Goal: Use online tool/utility: Utilize a website feature to perform a specific function

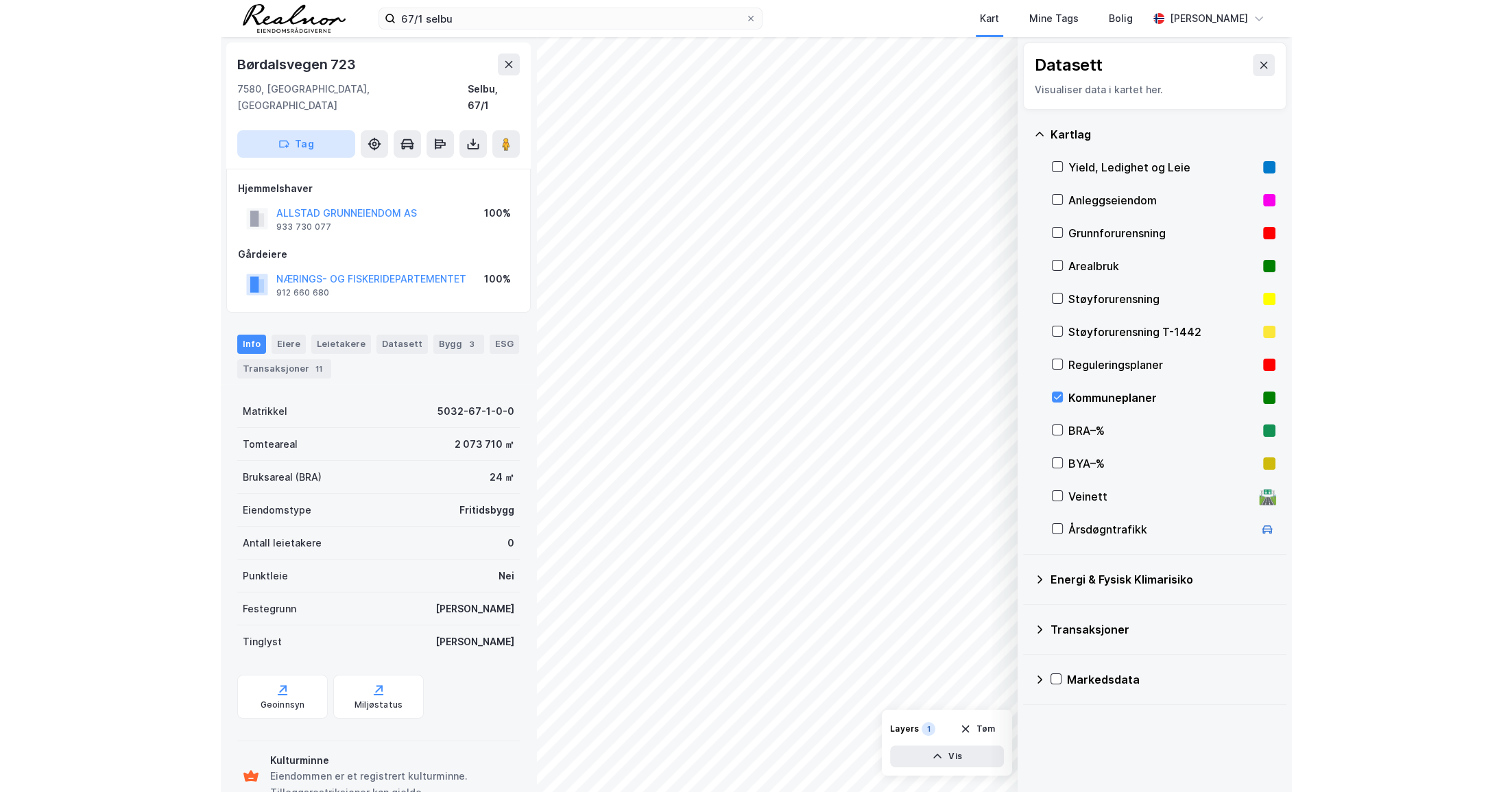
scroll to position [1, 0]
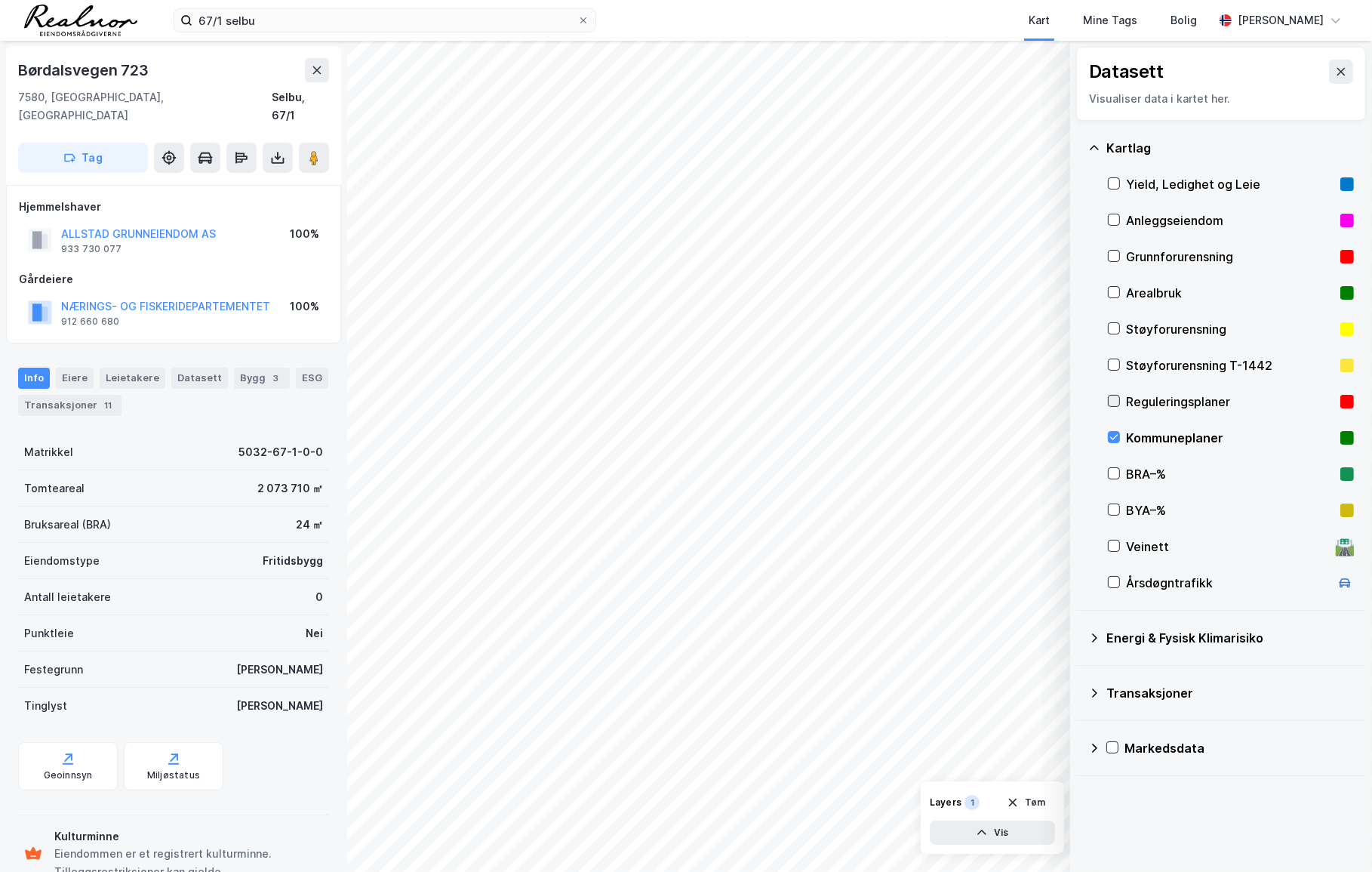
click at [1112, 400] on icon at bounding box center [1113, 401] width 11 height 11
click at [163, 412] on div "Info Eiere Leietakere Datasett Bygg 3 ESG Transaksjoner 11 Matrikkel 5032-67-1-…" at bounding box center [173, 625] width 311 height 551
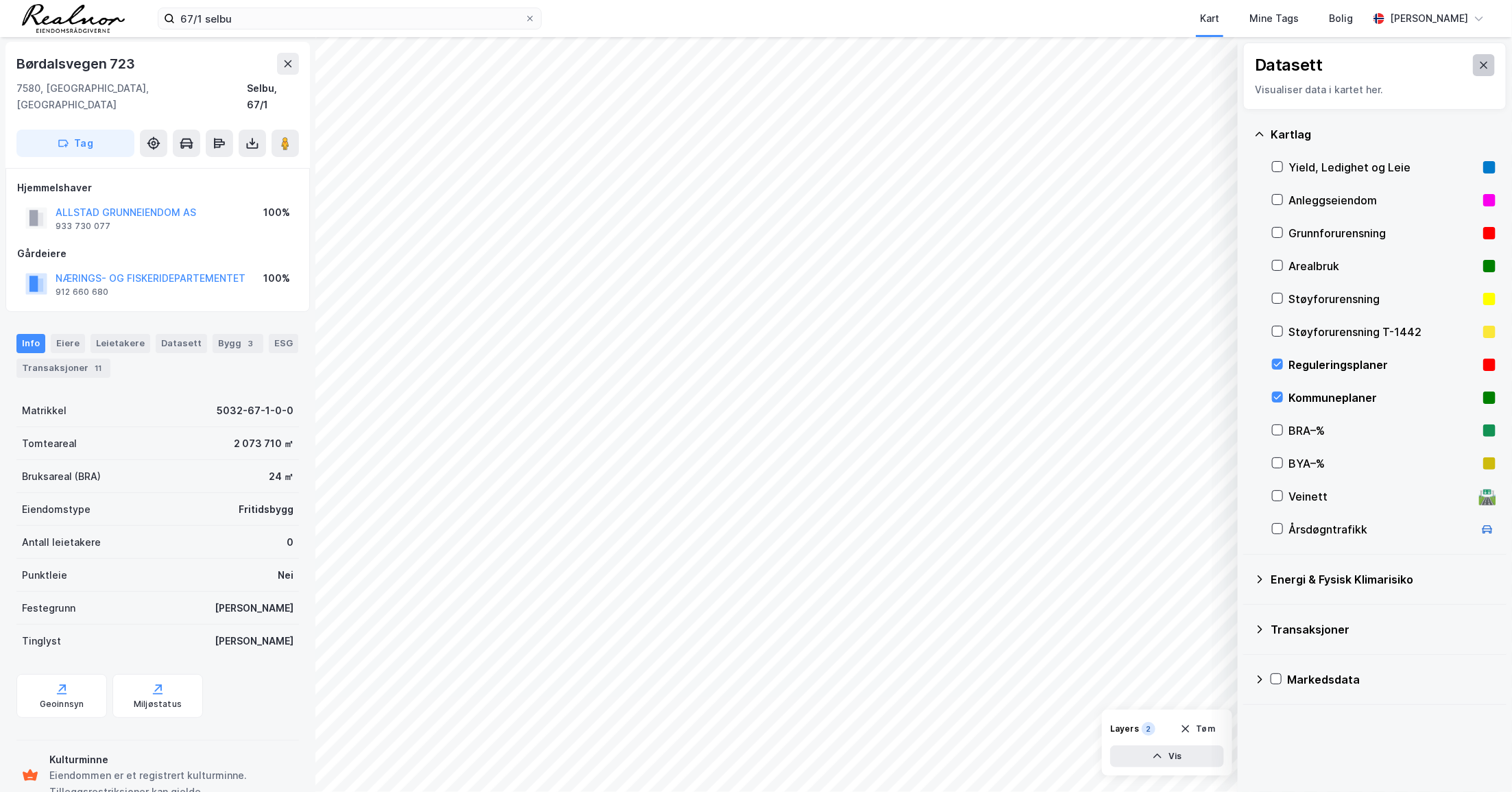
click at [1071, 62] on icon at bounding box center [1484, 65] width 11 height 11
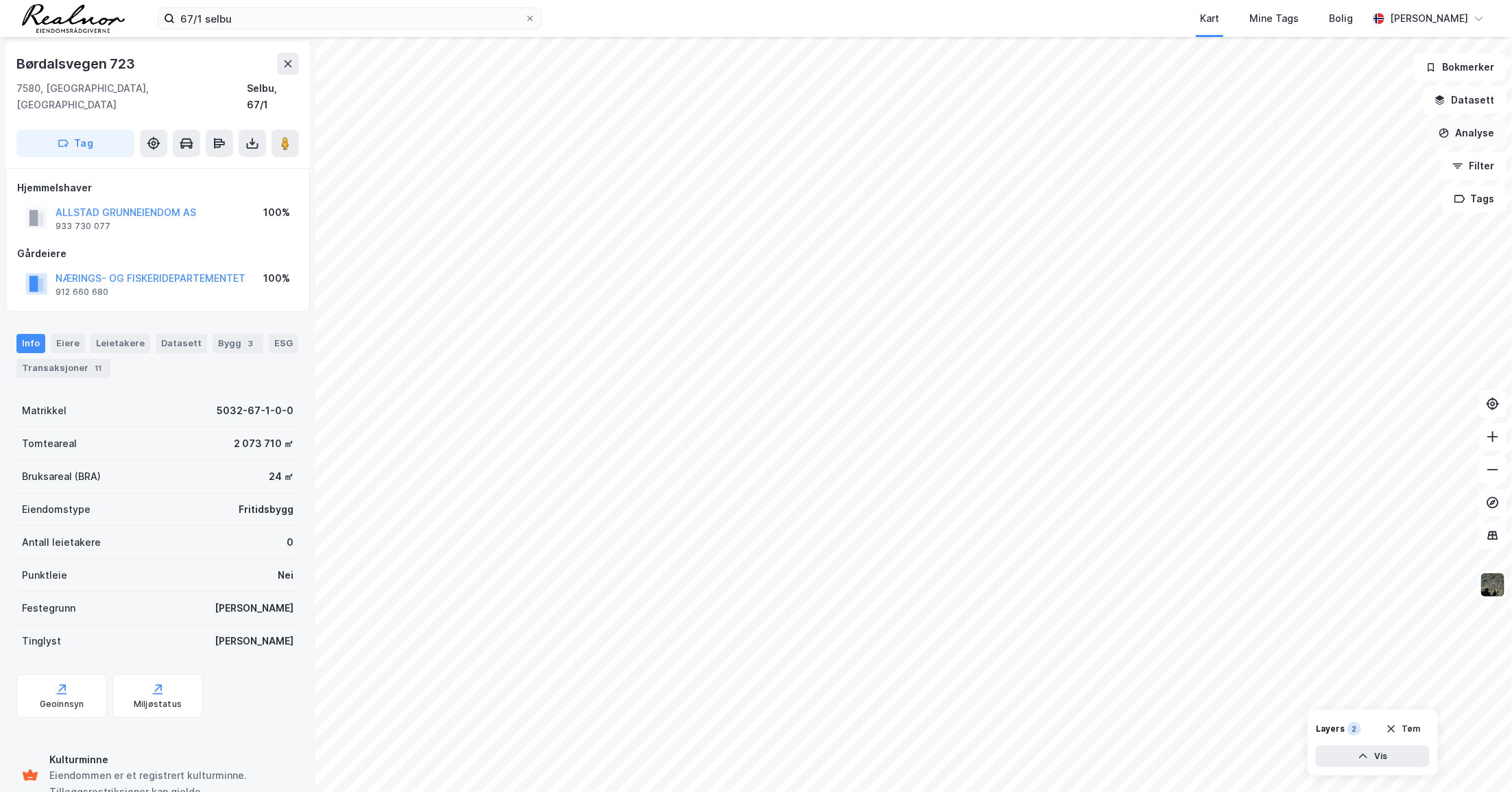
click at [1071, 133] on button "Analyse" at bounding box center [1467, 133] width 79 height 28
click at [1071, 160] on div "Tegn område" at bounding box center [1347, 162] width 119 height 11
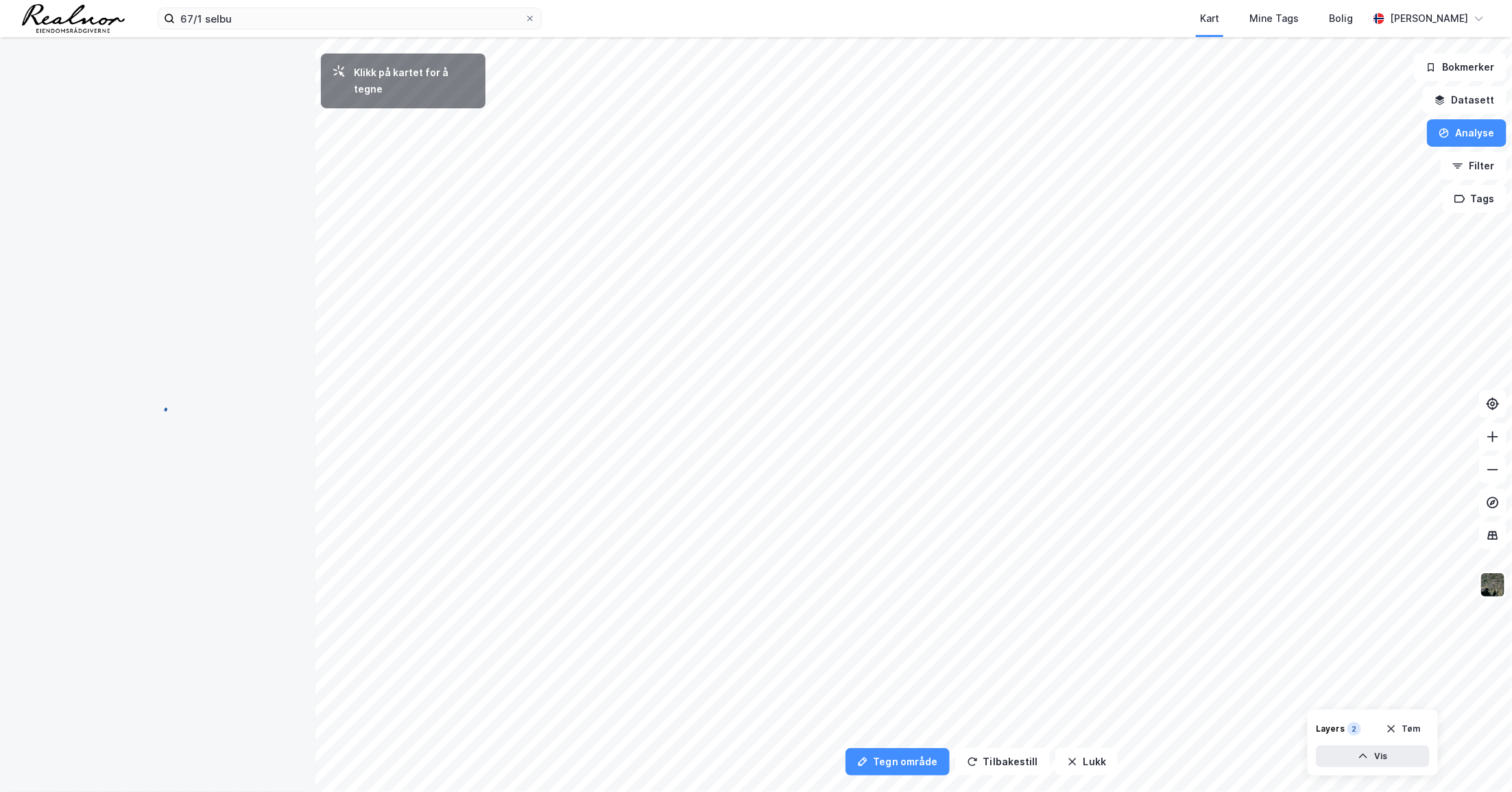
scroll to position [0, 0]
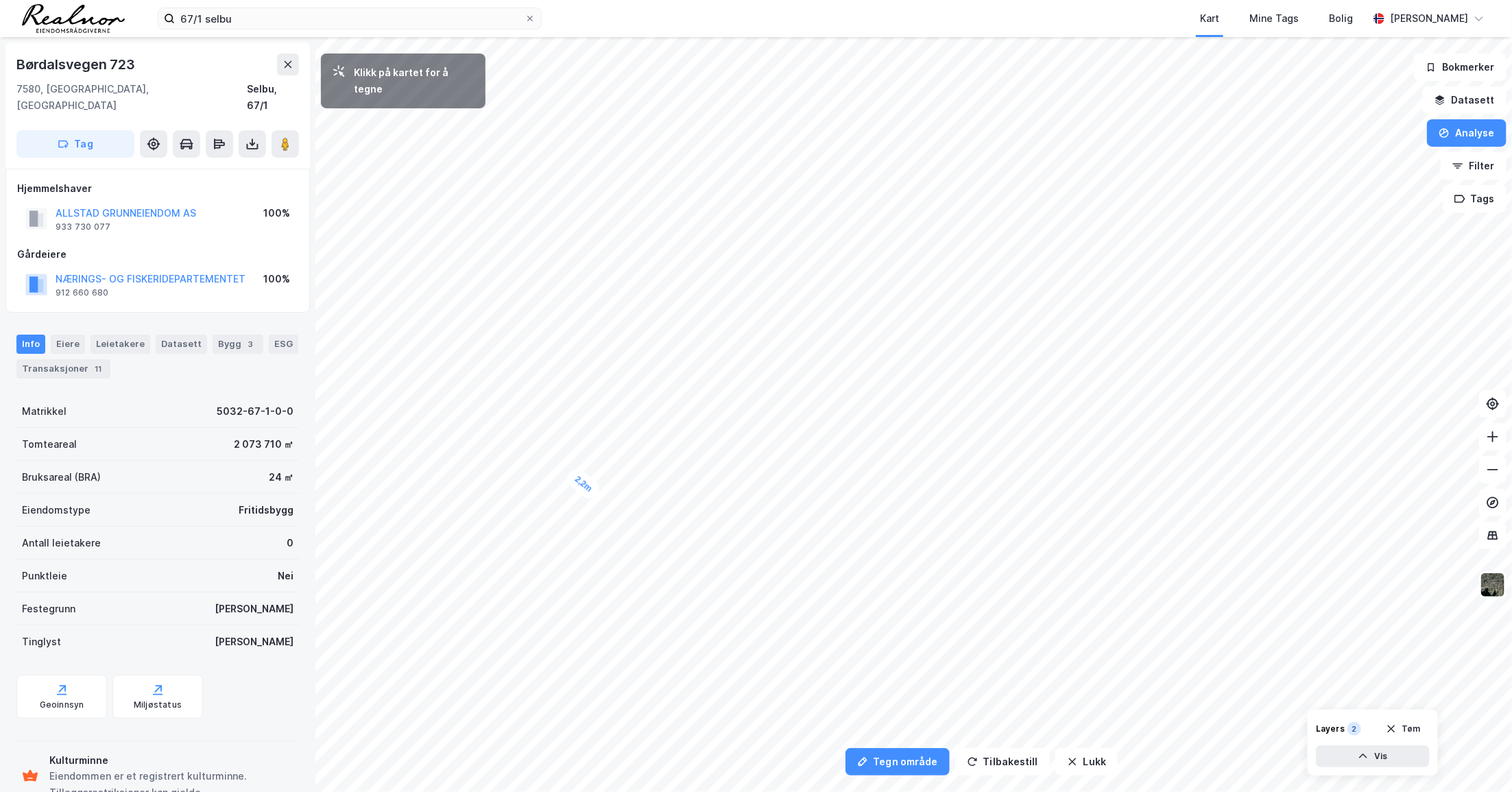
click at [577, 480] on div "2,2m" at bounding box center [584, 484] width 40 height 37
click at [570, 468] on div "4,5m" at bounding box center [580, 479] width 38 height 38
click at [565, 459] on div "6,2m" at bounding box center [577, 473] width 37 height 40
click at [563, 447] on div "1,5m" at bounding box center [564, 454] width 27 height 38
click at [561, 438] on div "1,5m" at bounding box center [561, 443] width 22 height 37
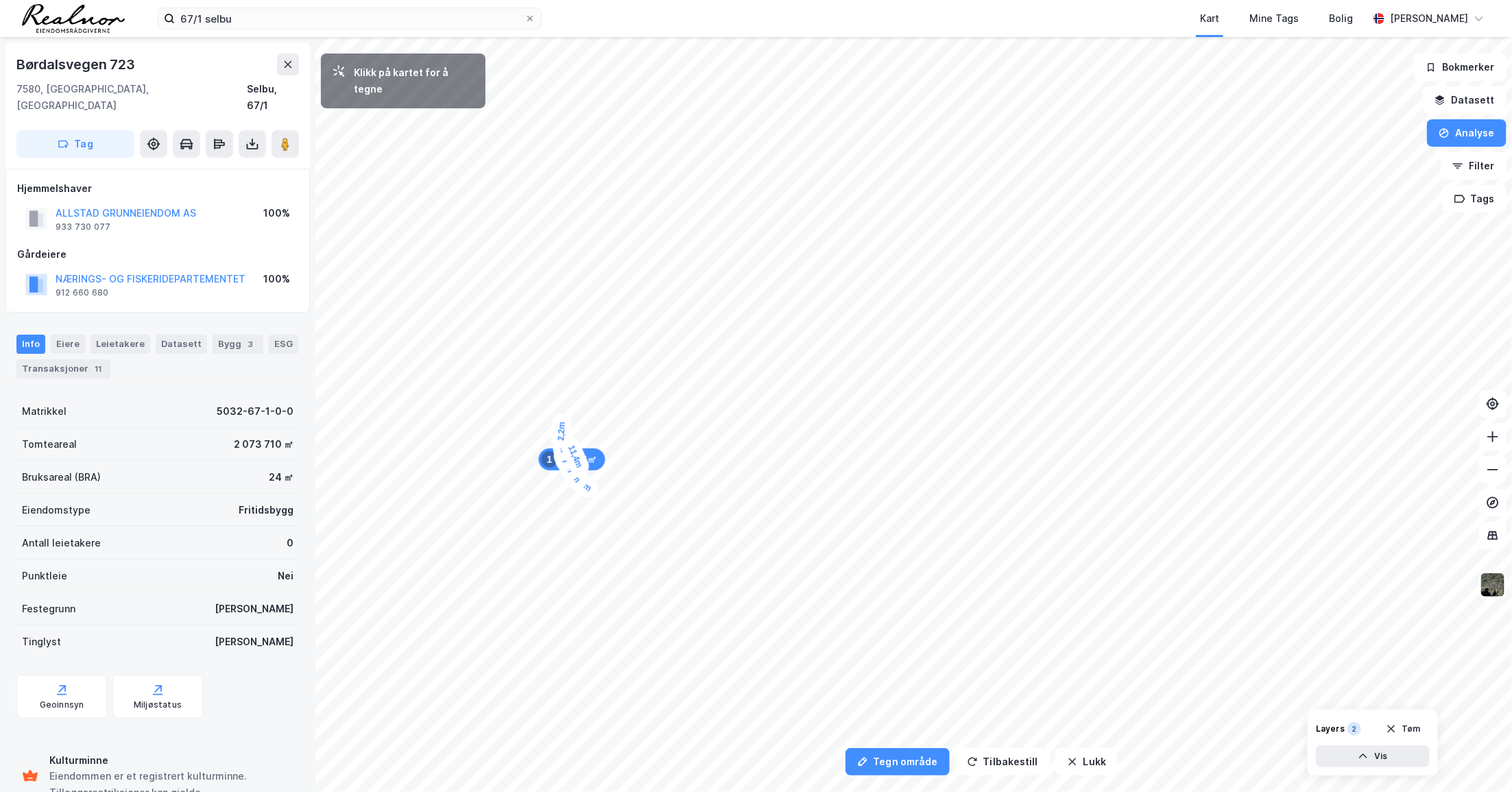
click at [563, 425] on div "2,2m" at bounding box center [561, 432] width 21 height 37
click at [561, 396] on div "4,8m" at bounding box center [561, 410] width 20 height 36
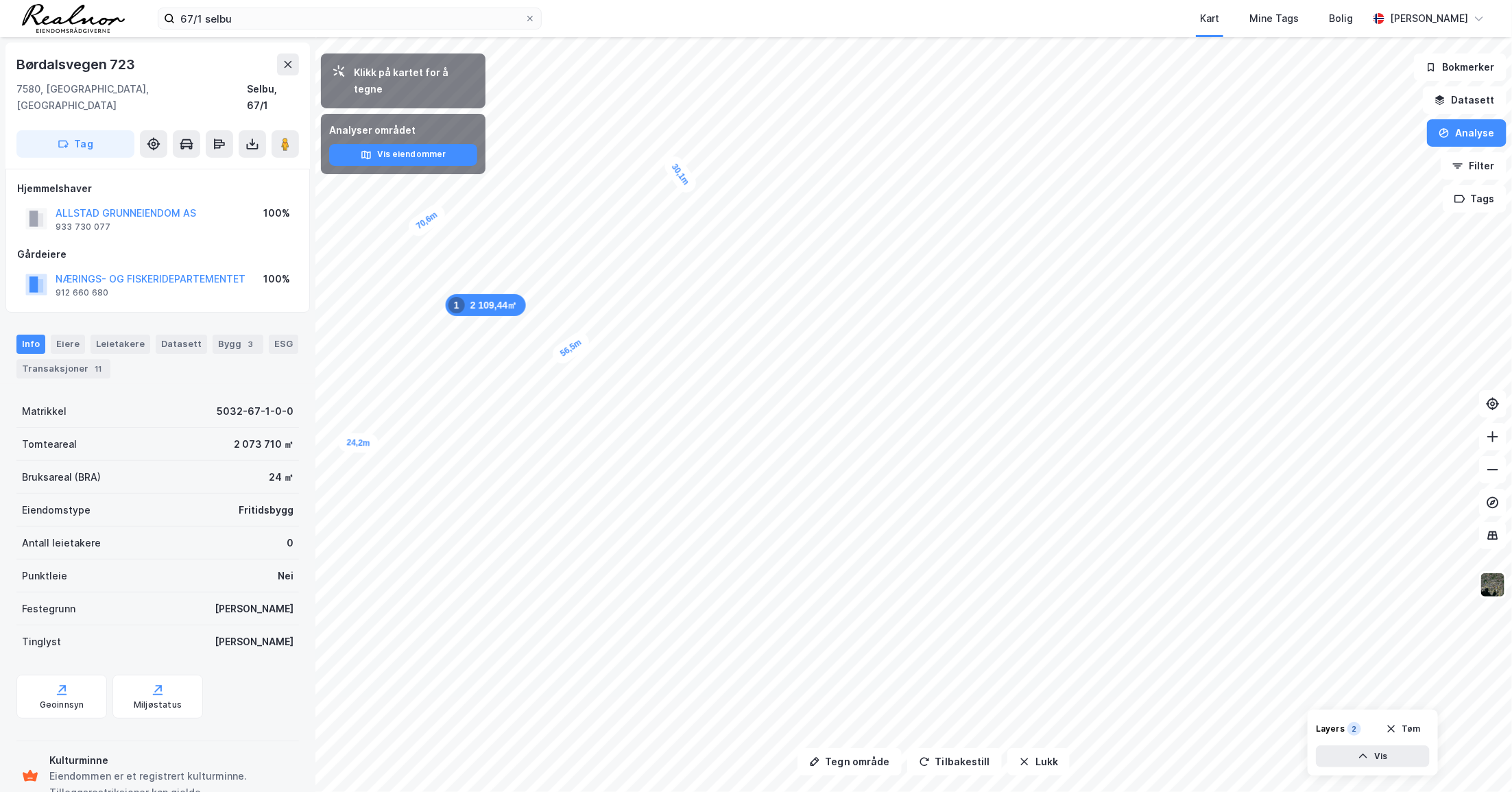
click at [850, 8] on div "Kart Mine Tags Bolig" at bounding box center [988, 18] width 761 height 37
click at [1071, 130] on button "Analyse" at bounding box center [1467, 133] width 79 height 28
click at [1071, 160] on div "Tegn område" at bounding box center [1347, 162] width 119 height 11
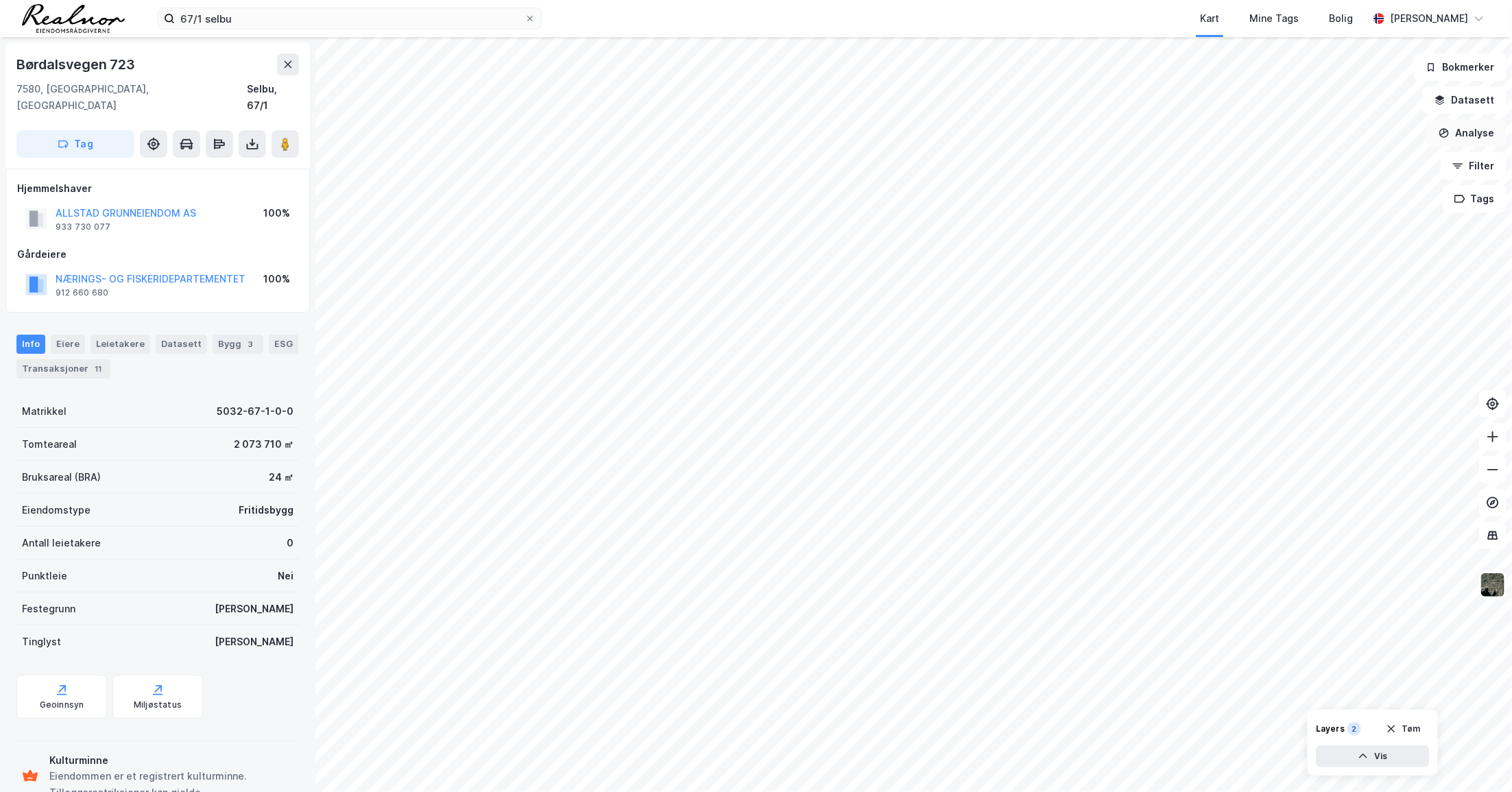
click at [1071, 138] on button "Analyse" at bounding box center [1467, 133] width 79 height 28
click at [1071, 158] on div "Tegn område" at bounding box center [1347, 162] width 119 height 11
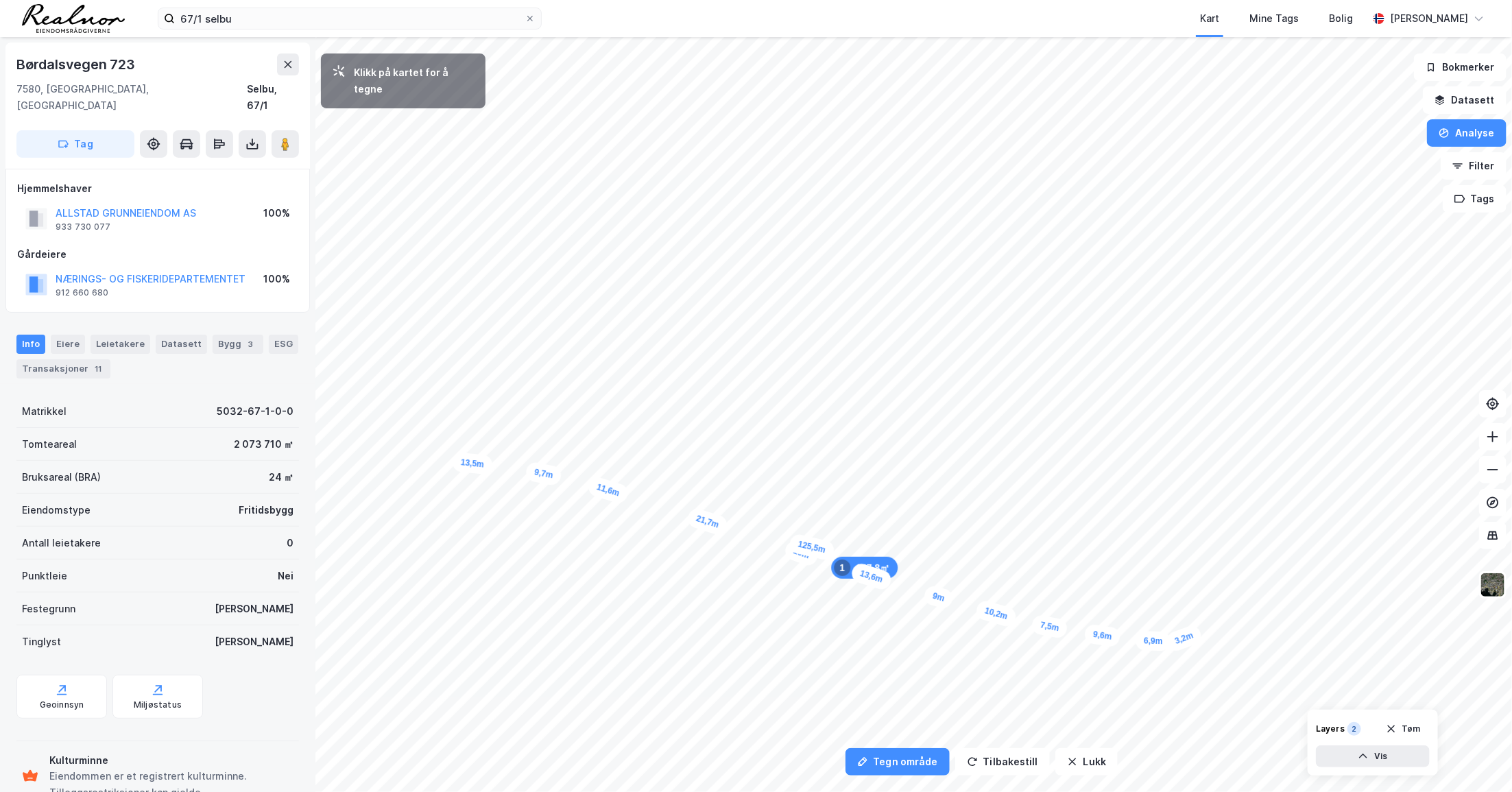
click at [1071, 634] on div "3,2m" at bounding box center [1185, 638] width 40 height 30
click at [1071, 625] on div "2,4m" at bounding box center [1200, 629] width 40 height 37
click at [1063, 244] on div "3,9m" at bounding box center [1069, 258] width 31 height 40
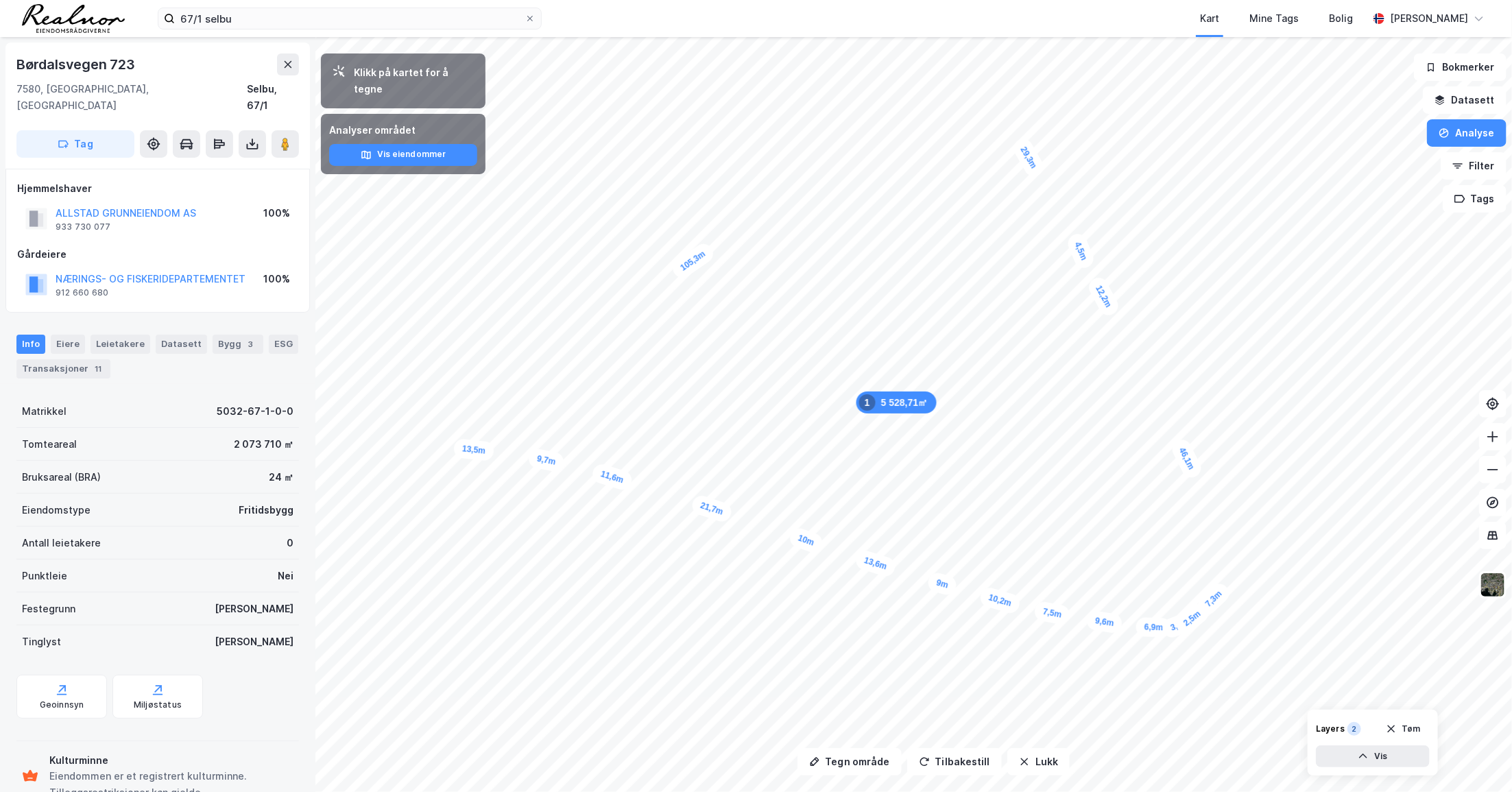
click at [653, 15] on div "Kart Mine Tags Bolig" at bounding box center [988, 18] width 761 height 37
click at [1071, 101] on button "Datasett" at bounding box center [1465, 100] width 84 height 28
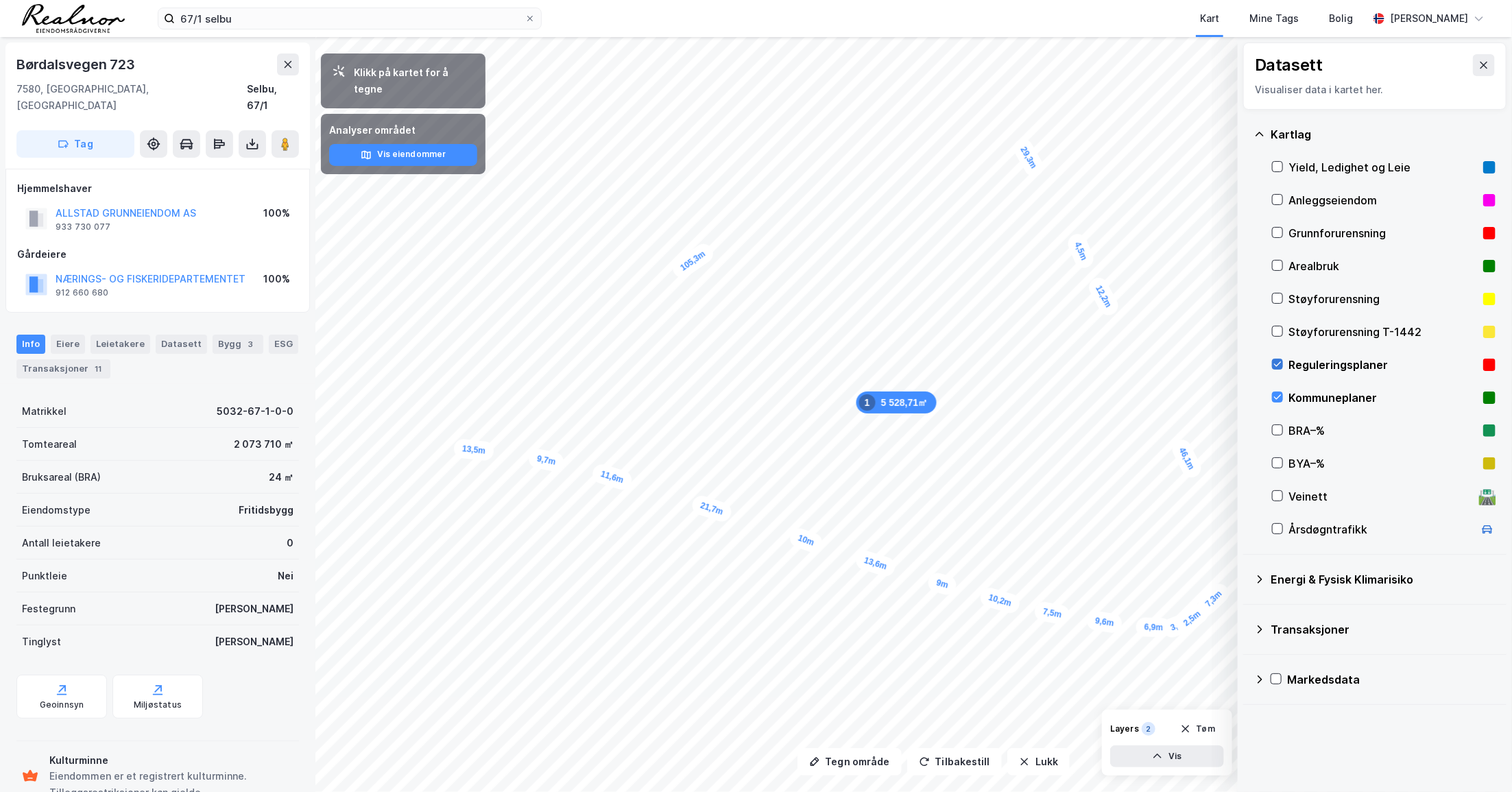
click at [1071, 365] on icon at bounding box center [1277, 364] width 10 height 10
